Goal: Information Seeking & Learning: Learn about a topic

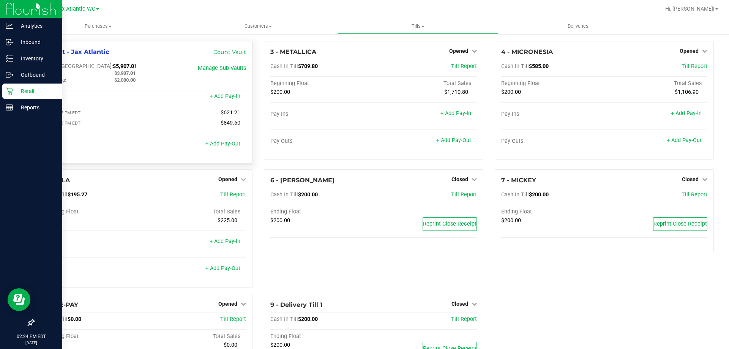
click at [11, 91] on icon at bounding box center [9, 91] width 7 height 7
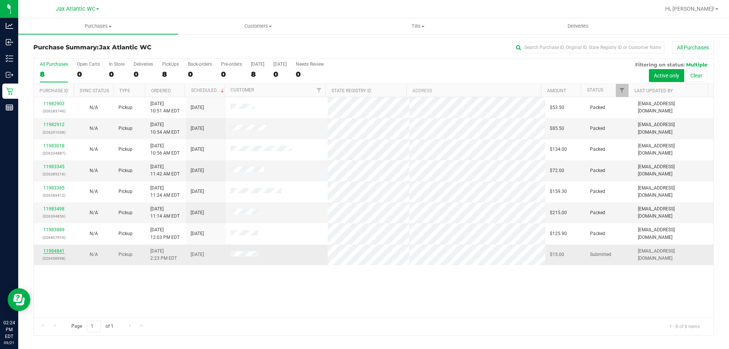
click at [60, 252] on link "11984841" at bounding box center [53, 250] width 21 height 5
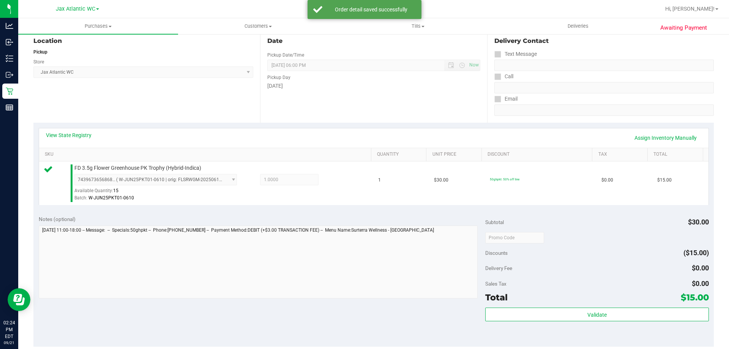
scroll to position [190, 0]
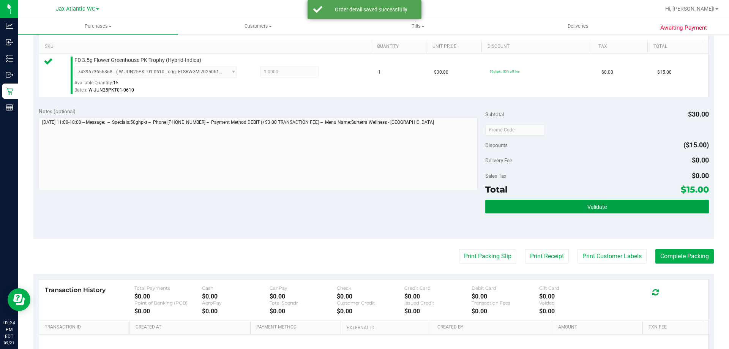
click at [591, 208] on span "Validate" at bounding box center [597, 207] width 19 height 6
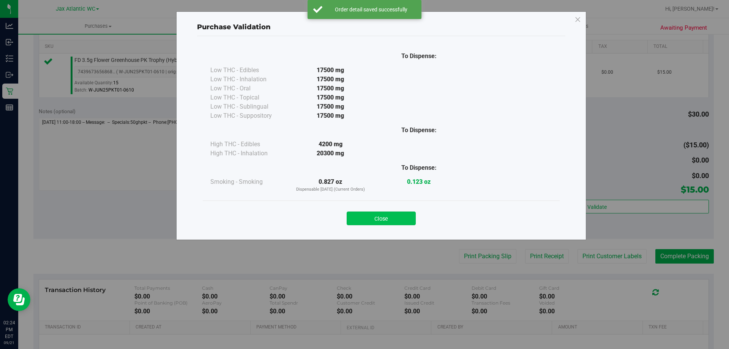
click at [398, 218] on button "Close" at bounding box center [381, 219] width 69 height 14
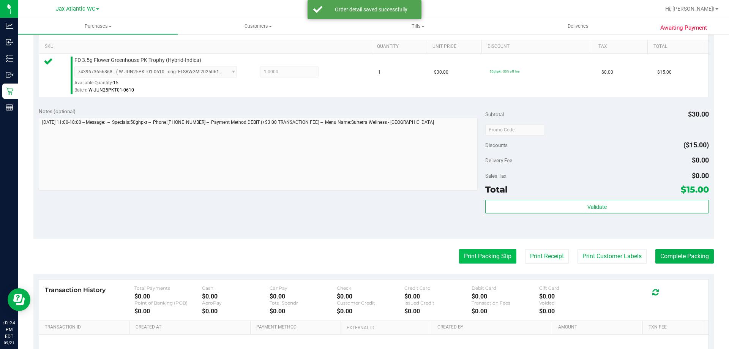
click at [488, 256] on button "Print Packing Slip" at bounding box center [487, 256] width 57 height 14
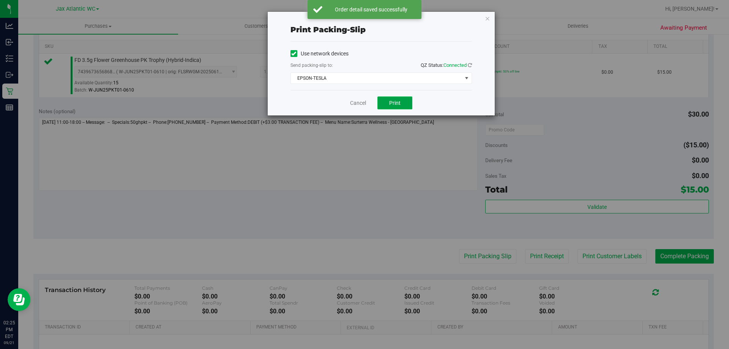
click at [392, 100] on span "Print" at bounding box center [394, 103] width 11 height 6
click at [357, 104] on link "Cancel" at bounding box center [358, 103] width 16 height 8
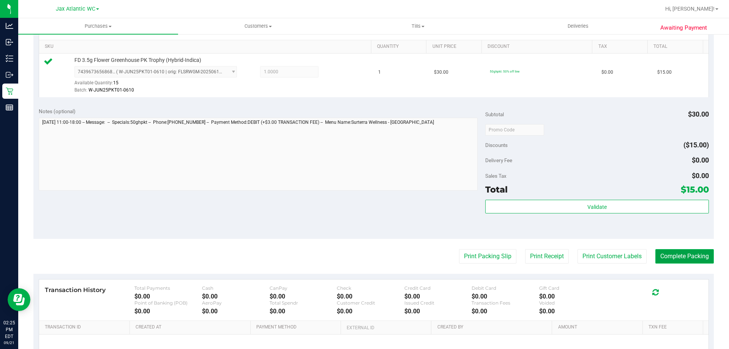
click at [681, 262] on button "Complete Packing" at bounding box center [685, 256] width 58 height 14
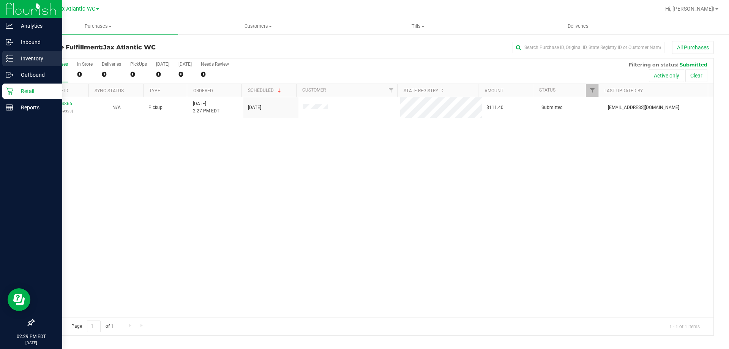
click at [13, 58] on icon at bounding box center [10, 59] width 8 height 8
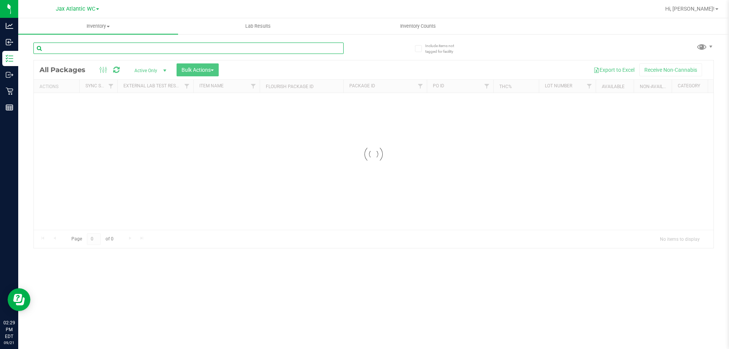
click at [75, 50] on input "text" at bounding box center [188, 48] width 310 height 11
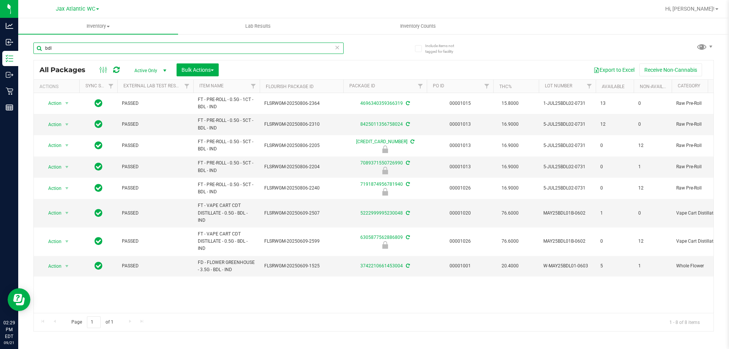
type input "bdl"
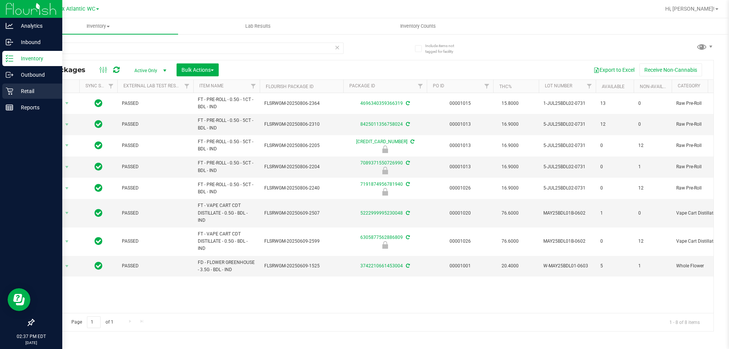
click at [29, 95] on p "Retail" at bounding box center [36, 91] width 46 height 9
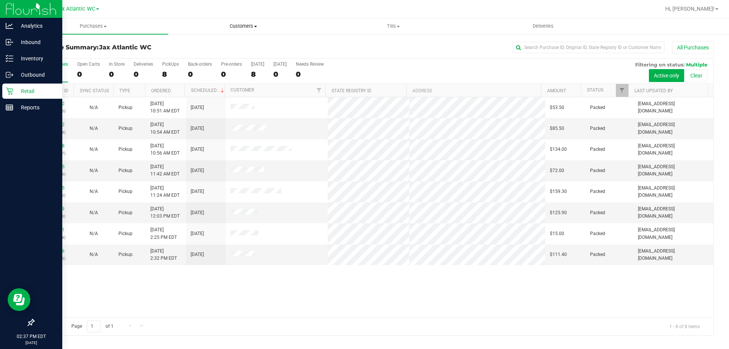
click at [251, 26] on span "Customers" at bounding box center [243, 26] width 149 height 7
click at [239, 44] on li "All customers" at bounding box center [243, 45] width 150 height 9
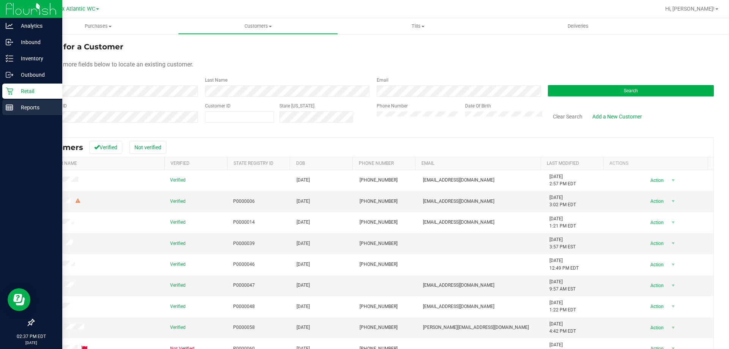
click at [18, 106] on p "Reports" at bounding box center [36, 107] width 46 height 9
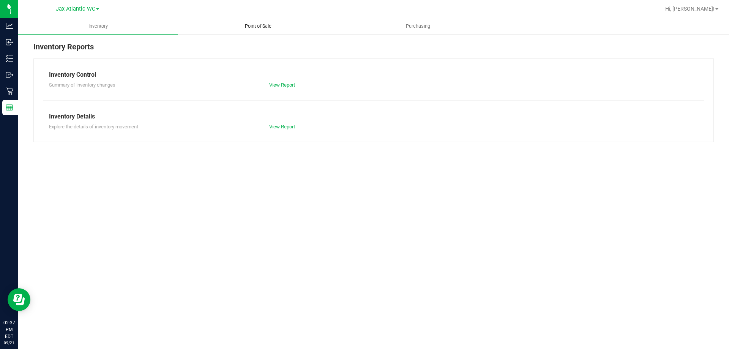
click at [252, 23] on span "Point of Sale" at bounding box center [258, 26] width 47 height 7
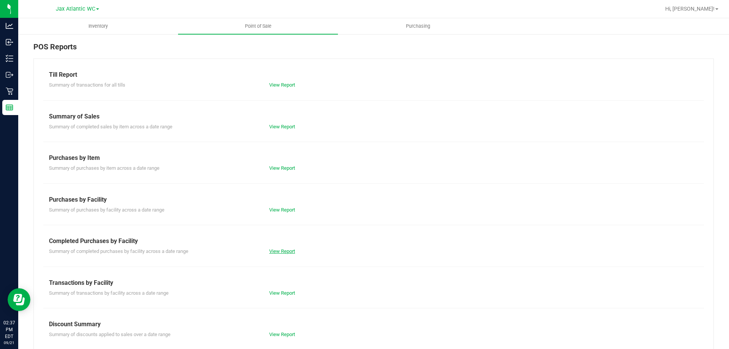
click at [283, 251] on link "View Report" at bounding box center [282, 251] width 26 height 6
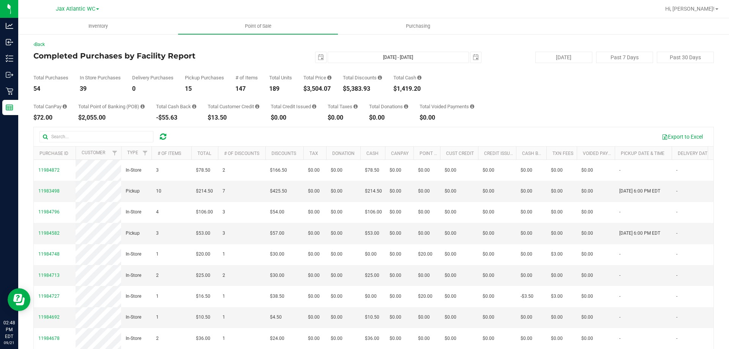
click at [255, 65] on div "Total Purchases 54 In Store Purchases 39 Delivery Purchases 0 Pickup Purchases …" at bounding box center [373, 77] width 681 height 29
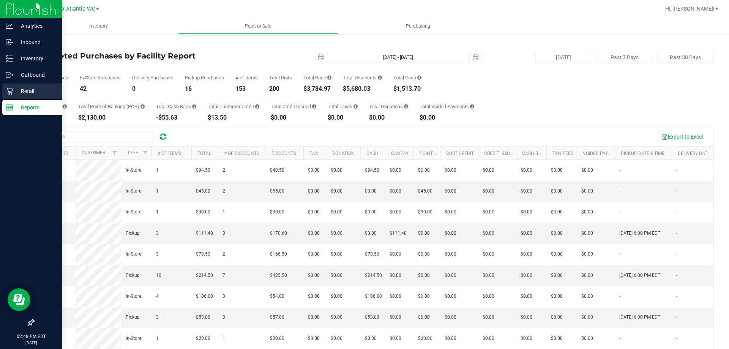
click at [6, 90] on icon at bounding box center [10, 91] width 8 height 8
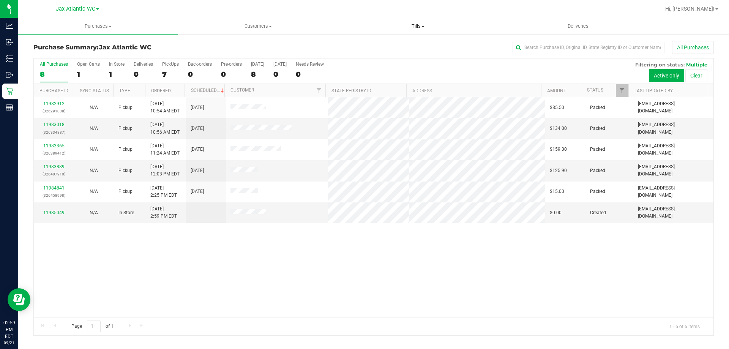
click at [413, 27] on span "Tills" at bounding box center [417, 26] width 159 height 7
click at [380, 45] on span "Manage tills" at bounding box center [363, 46] width 51 height 6
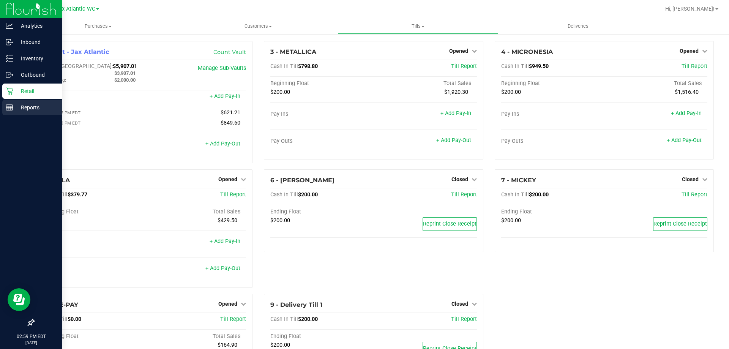
click at [14, 104] on p "Reports" at bounding box center [36, 107] width 46 height 9
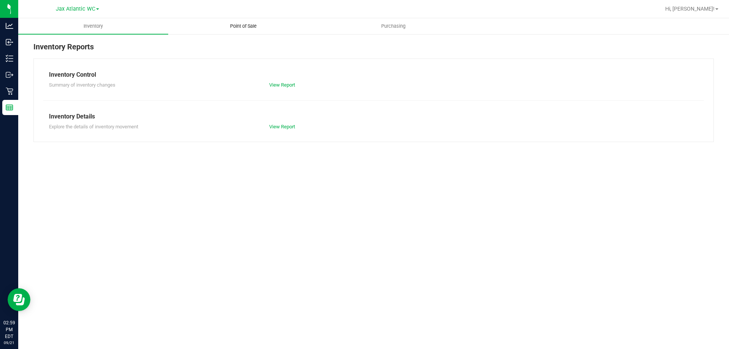
click at [244, 25] on span "Point of Sale" at bounding box center [243, 26] width 47 height 7
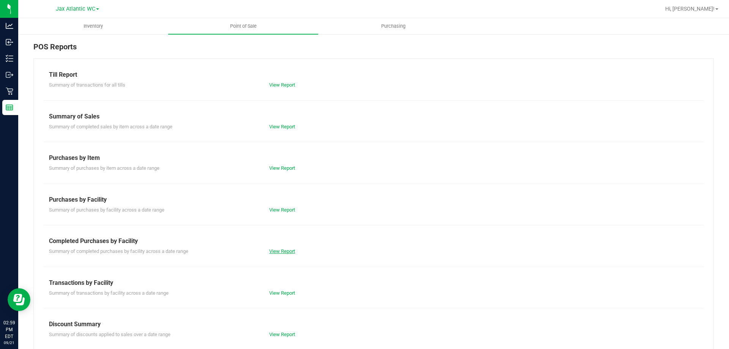
click at [274, 251] on link "View Report" at bounding box center [282, 251] width 26 height 6
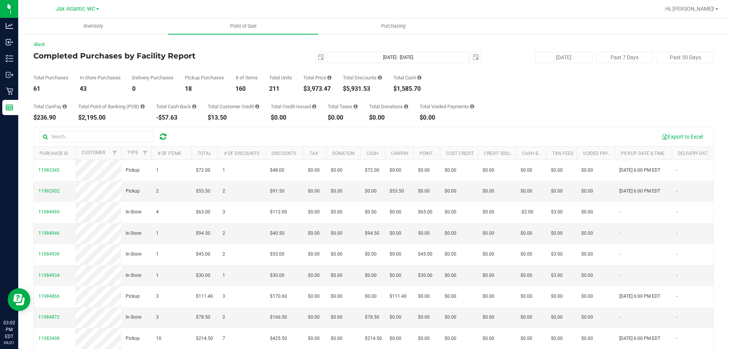
click at [261, 54] on div "2025-09-21 Sep 21, 2025 - Sep 21, 2025 2025-09-21" at bounding box center [370, 57] width 232 height 11
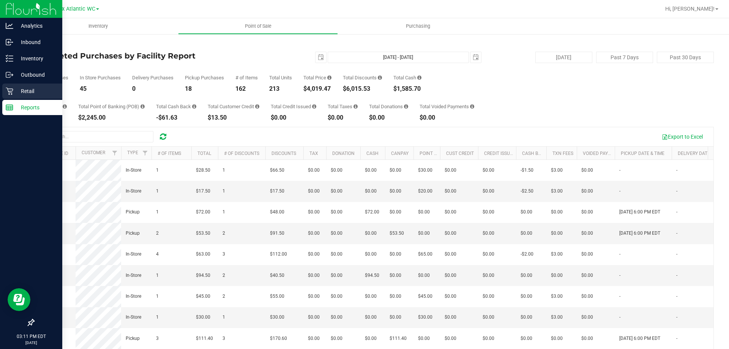
click at [8, 87] on icon at bounding box center [10, 91] width 8 height 8
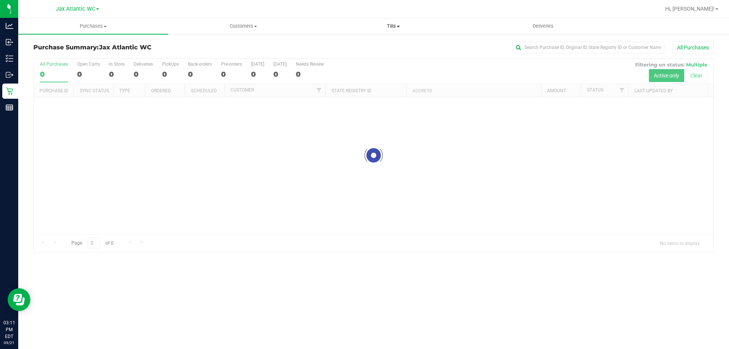
click at [397, 25] on span "Tills" at bounding box center [393, 26] width 149 height 7
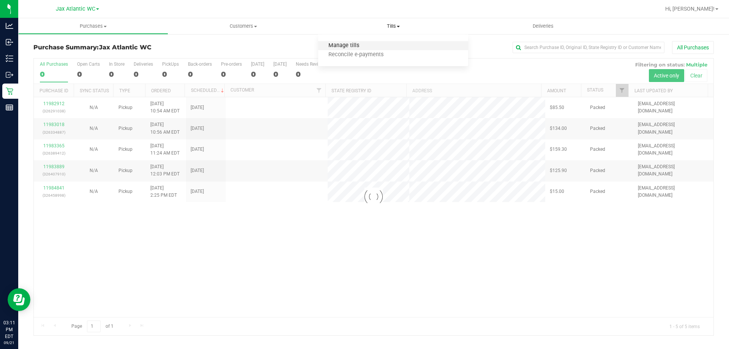
click at [367, 44] on span "Manage tills" at bounding box center [343, 46] width 51 height 6
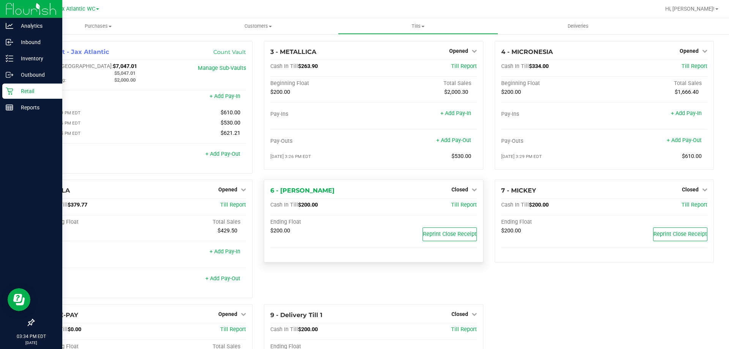
click at [16, 87] on p "Retail" at bounding box center [36, 91] width 46 height 9
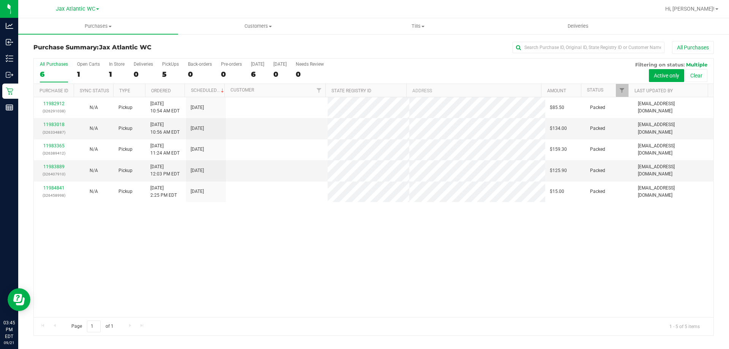
click at [21, 56] on div "Purchase Summary: Jax Atlantic WC All Purchases All Purchases 6 Open Carts 1 In…" at bounding box center [373, 188] width 711 height 310
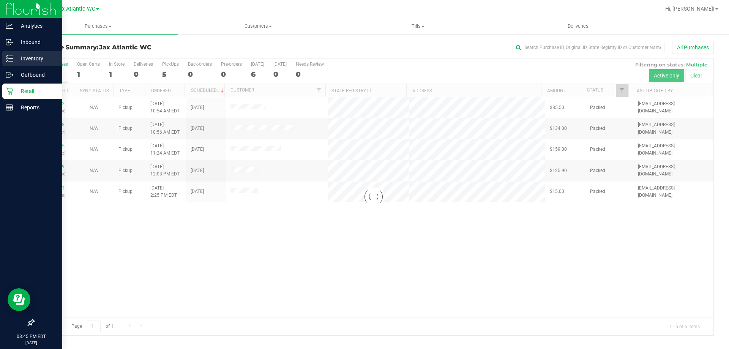
click at [8, 60] on icon at bounding box center [10, 59] width 8 height 8
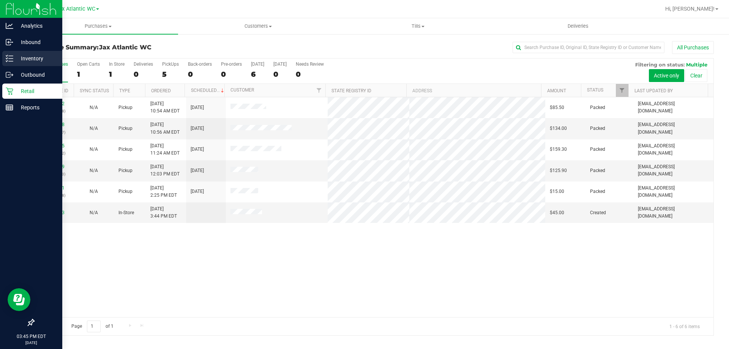
click at [15, 57] on p "Inventory" at bounding box center [36, 58] width 46 height 9
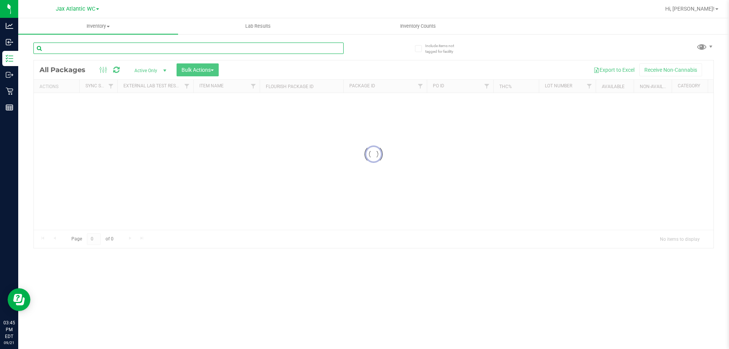
click at [86, 52] on input "text" at bounding box center [188, 48] width 310 height 11
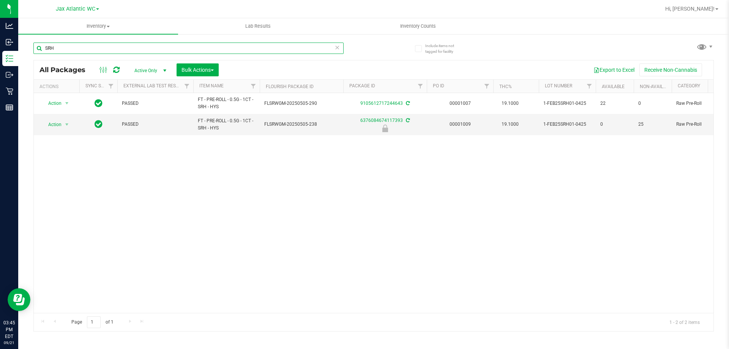
type input "SRH"
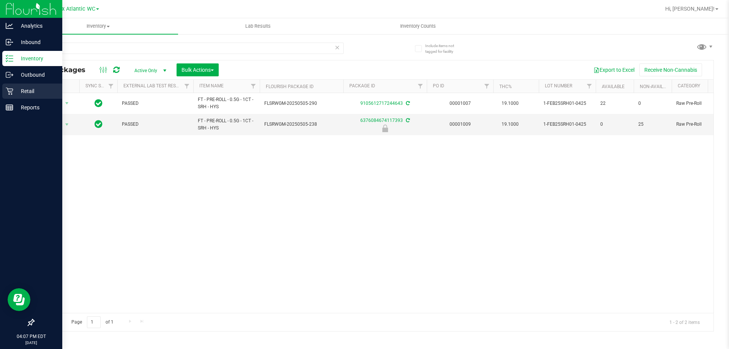
click at [22, 88] on p "Retail" at bounding box center [36, 91] width 46 height 9
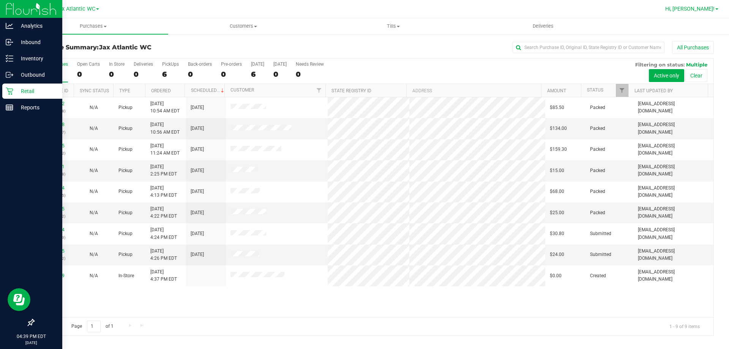
click at [706, 8] on span "Hi, [PERSON_NAME]!" at bounding box center [689, 9] width 49 height 6
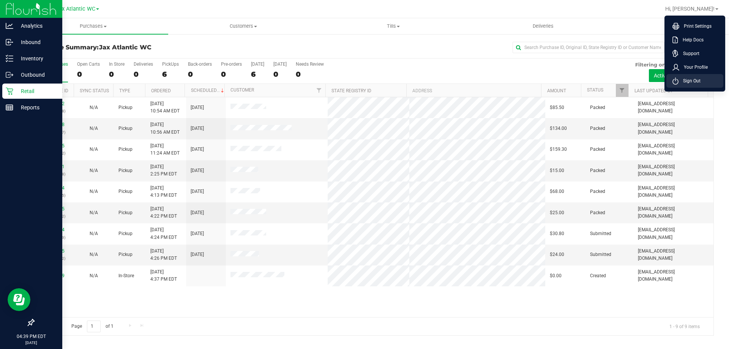
click at [700, 79] on span "Sign Out" at bounding box center [690, 81] width 22 height 8
